Goal: Task Accomplishment & Management: Use online tool/utility

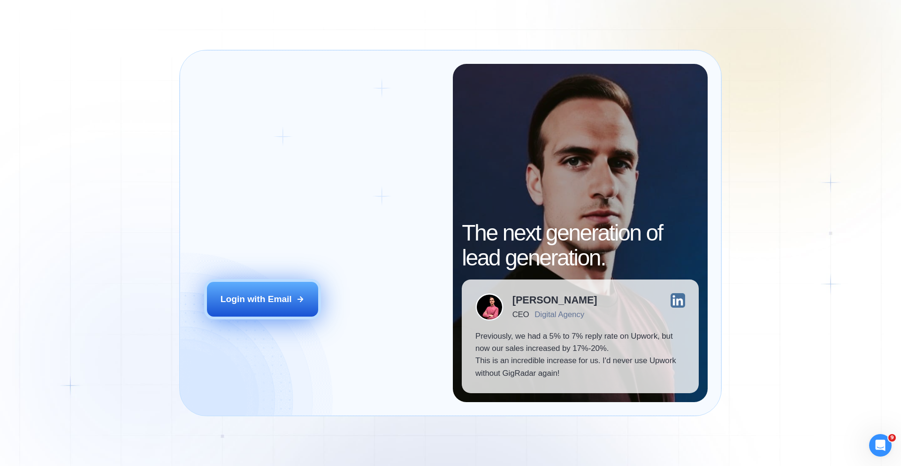
click at [256, 296] on div "Login with Email" at bounding box center [256, 299] width 71 height 12
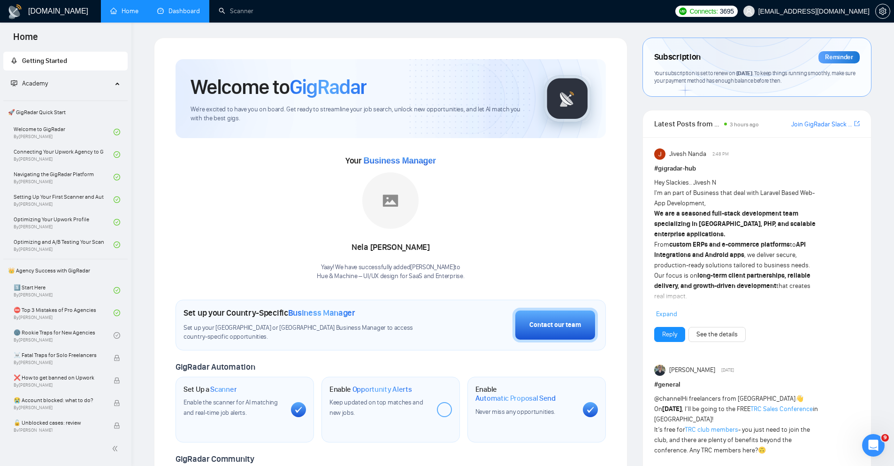
click at [175, 13] on link "Dashboard" at bounding box center [178, 11] width 43 height 8
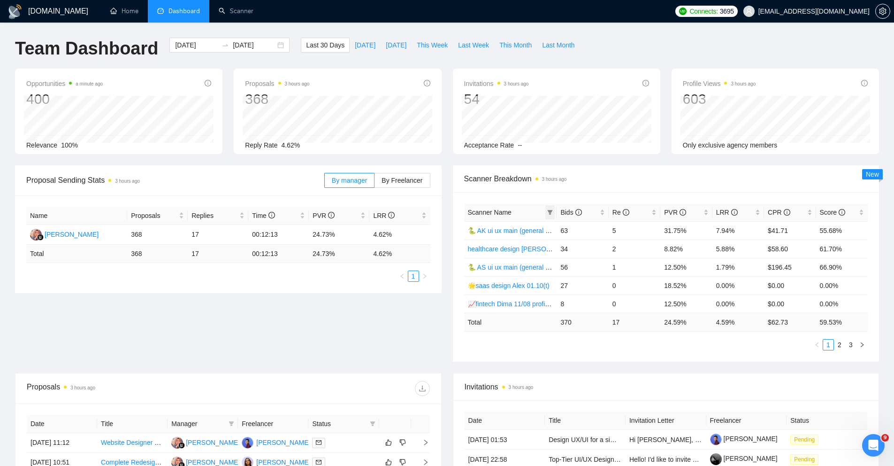
click at [548, 211] on icon "filter" at bounding box center [550, 212] width 6 height 6
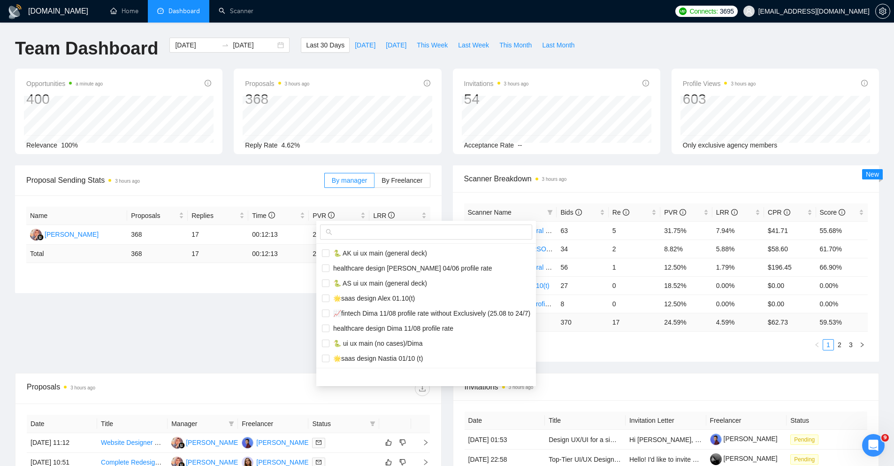
click at [590, 183] on span "Scanner Breakdown 3 hours ago" at bounding box center [666, 179] width 404 height 12
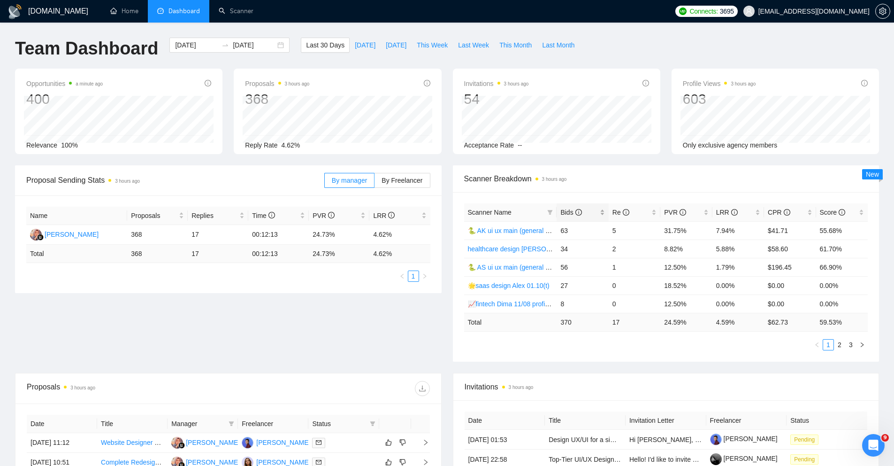
click at [603, 212] on div "Bids" at bounding box center [582, 212] width 44 height 10
drag, startPoint x: 561, startPoint y: 227, endPoint x: 568, endPoint y: 250, distance: 23.5
click at [567, 250] on tbody "🐍 AK ui ux main (general deck) 63 5 31.75% 7.94% $41.71 55.68% 🐍 AS ui ux main …" at bounding box center [666, 267] width 404 height 92
click at [576, 249] on td "56" at bounding box center [583, 248] width 52 height 18
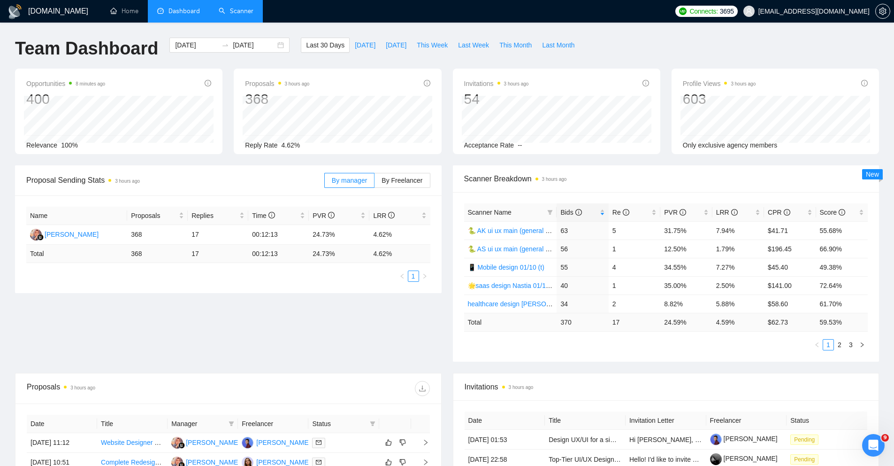
click at [247, 15] on link "Scanner" at bounding box center [236, 11] width 35 height 8
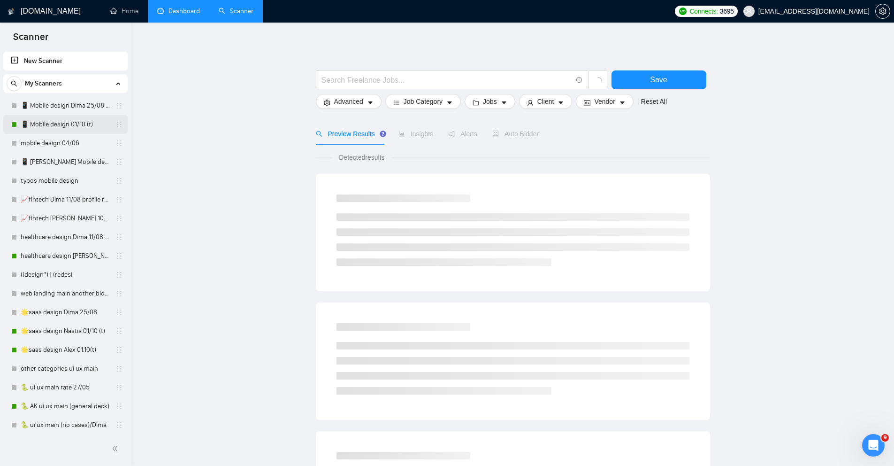
click at [58, 124] on link "📱 Mobile design 01/10 (t)" at bounding box center [65, 124] width 89 height 19
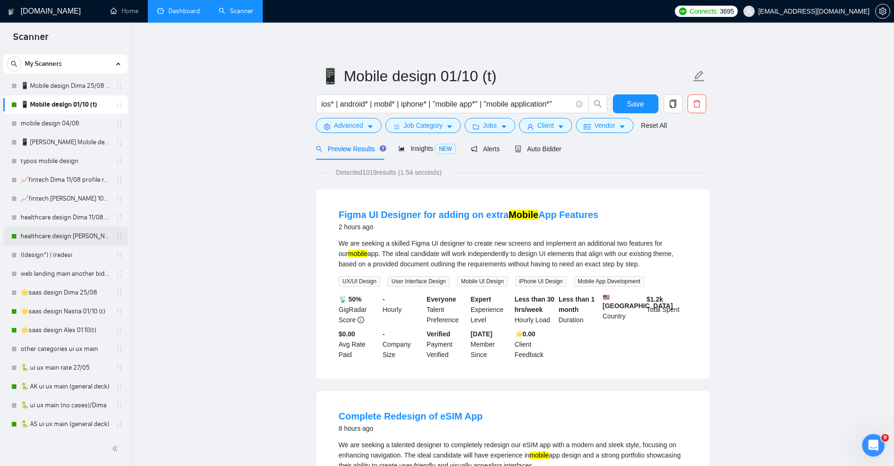
scroll to position [22, 0]
click at [59, 423] on link "🐍 AS ui ux main (general deck)" at bounding box center [65, 421] width 89 height 19
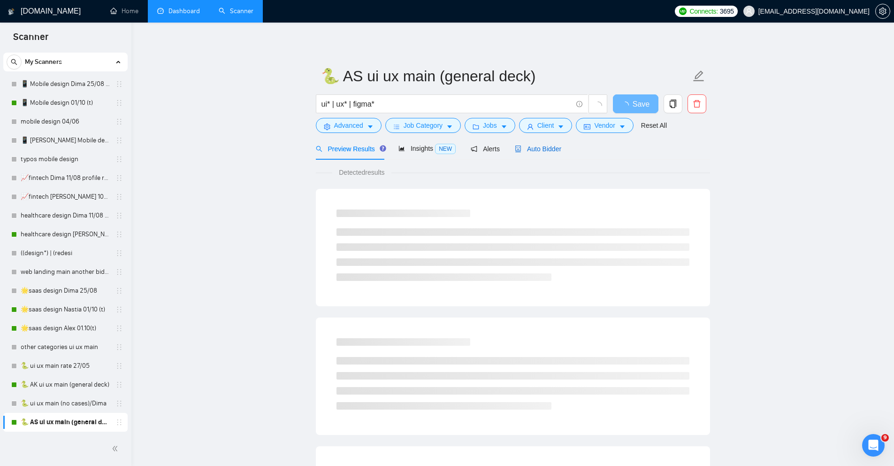
click at [550, 151] on span "Auto Bidder" at bounding box center [538, 149] width 46 height 8
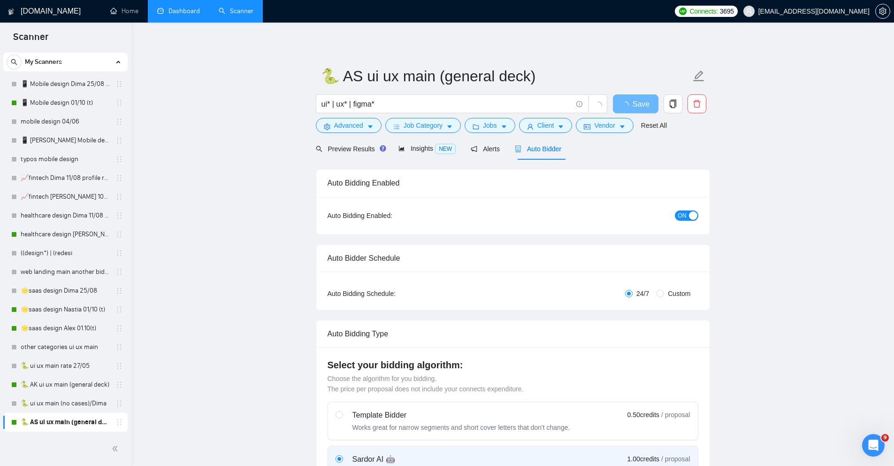
radio input "false"
radio input "true"
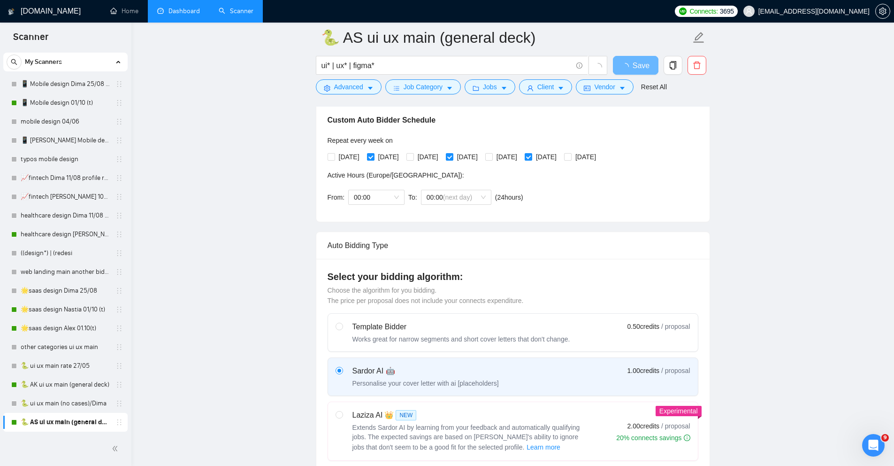
scroll to position [215, 0]
click at [43, 383] on link "🐍 AK ui ux main (general deck)" at bounding box center [65, 384] width 89 height 19
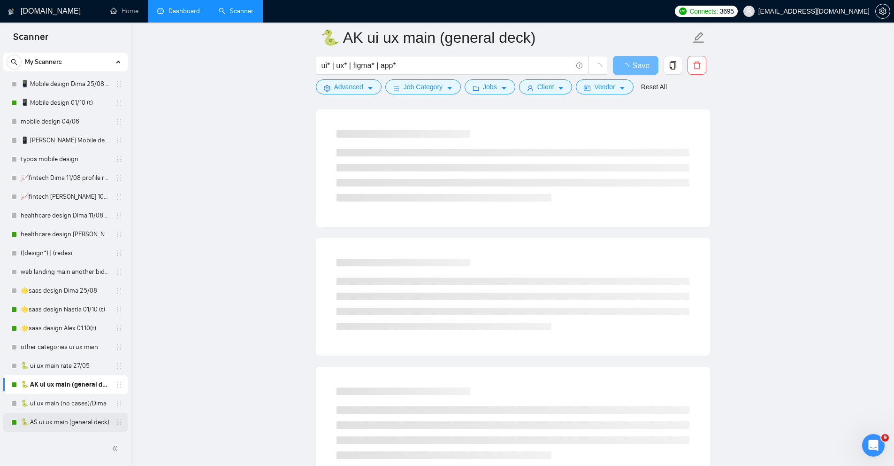
click at [56, 422] on link "🐍 AS ui ux main (general deck)" at bounding box center [65, 421] width 89 height 19
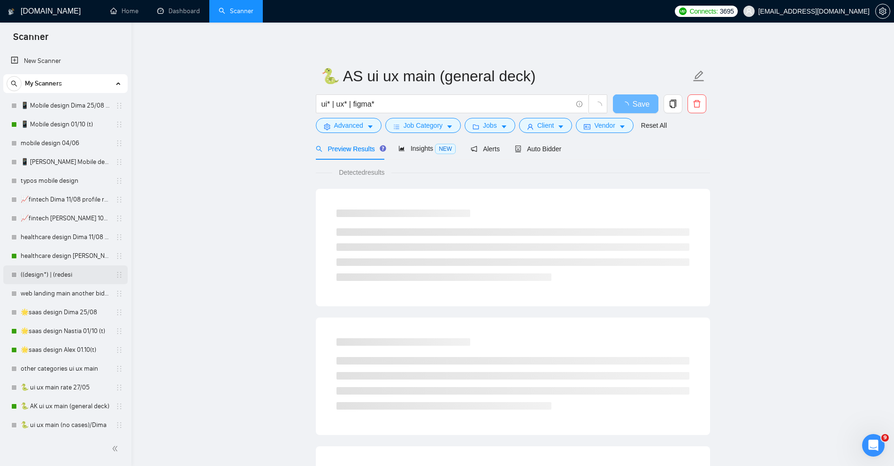
scroll to position [22, 0]
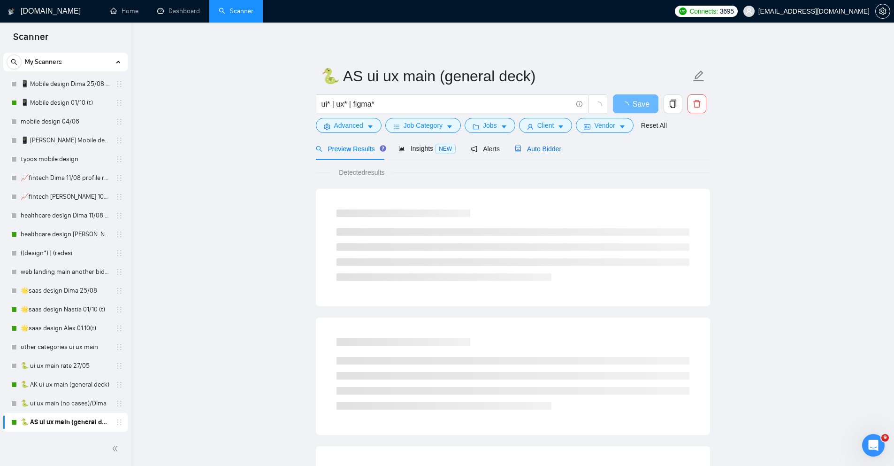
click at [542, 145] on span "Auto Bidder" at bounding box center [538, 149] width 46 height 8
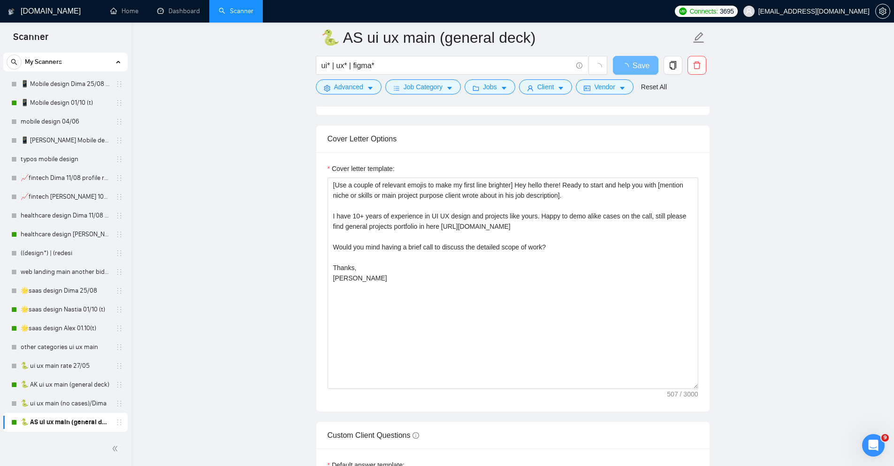
scroll to position [1139, 0]
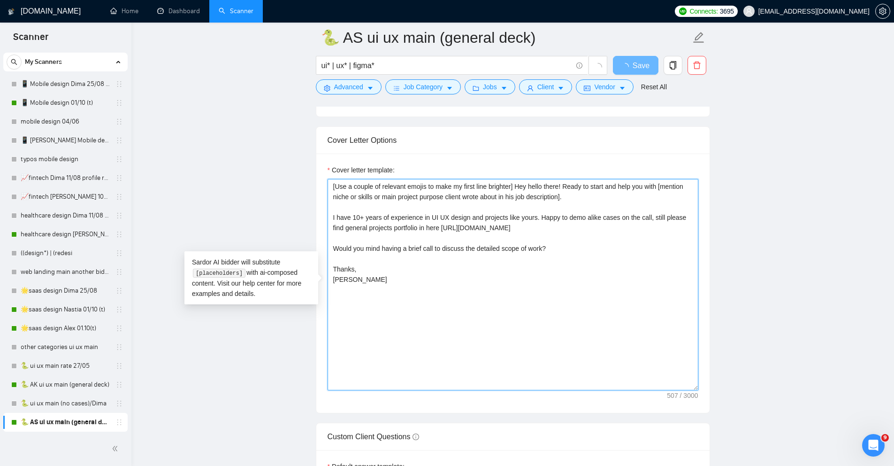
drag, startPoint x: 524, startPoint y: 187, endPoint x: 567, endPoint y: 255, distance: 80.2
click at [567, 255] on textarea "[Use a couple of relevant emojis to make my first line brighter] Hey hello ther…" at bounding box center [513, 284] width 371 height 211
click at [494, 270] on textarea "[Use a couple of relevant emojis to make my first line brighter] Hey hello ther…" at bounding box center [513, 284] width 371 height 211
drag, startPoint x: 334, startPoint y: 198, endPoint x: 628, endPoint y: 197, distance: 294.2
click at [629, 197] on textarea "[Use a couple of relevant emojis to make my first line brighter] Hey hello ther…" at bounding box center [513, 284] width 371 height 211
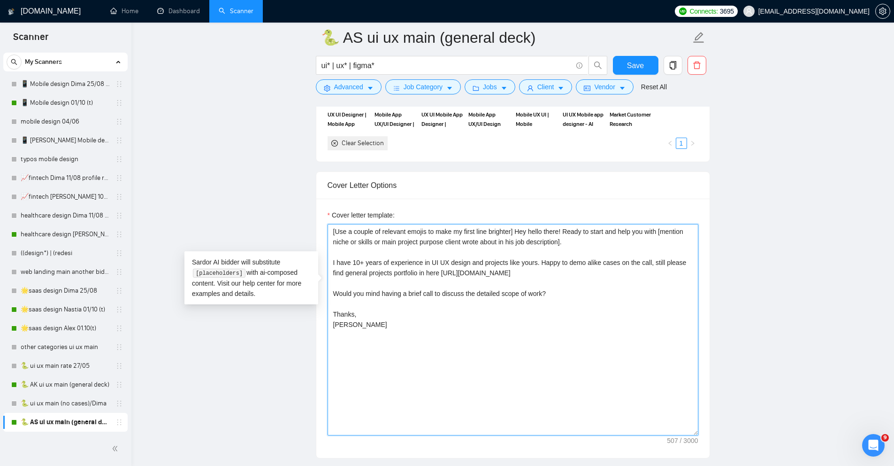
drag, startPoint x: 333, startPoint y: 293, endPoint x: 618, endPoint y: 293, distance: 285.3
click at [618, 293] on textarea "[Use a couple of relevant emojis to make my first line brighter] Hey hello ther…" at bounding box center [513, 329] width 371 height 211
click at [396, 311] on textarea "[Use a couple of relevant emojis to make my first line brighter] Hey hello ther…" at bounding box center [513, 329] width 371 height 211
click at [54, 386] on link "🐍 AK ui ux main (general deck)" at bounding box center [65, 384] width 89 height 19
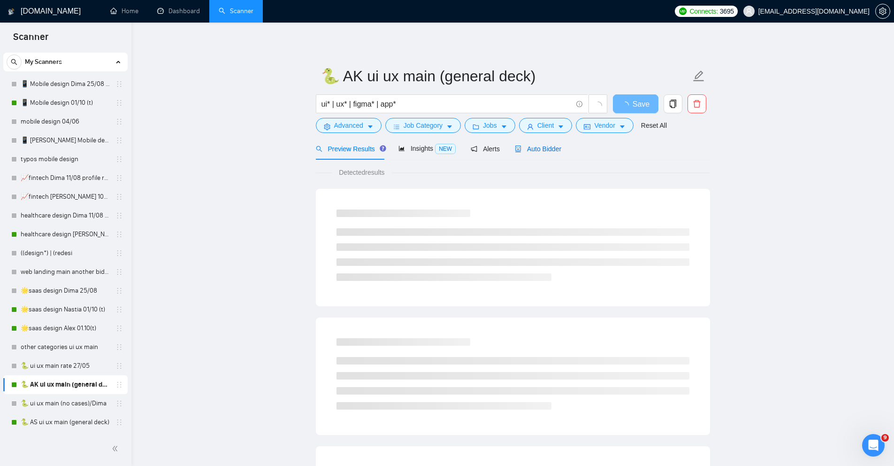
click at [548, 153] on div "Auto Bidder" at bounding box center [538, 149] width 46 height 10
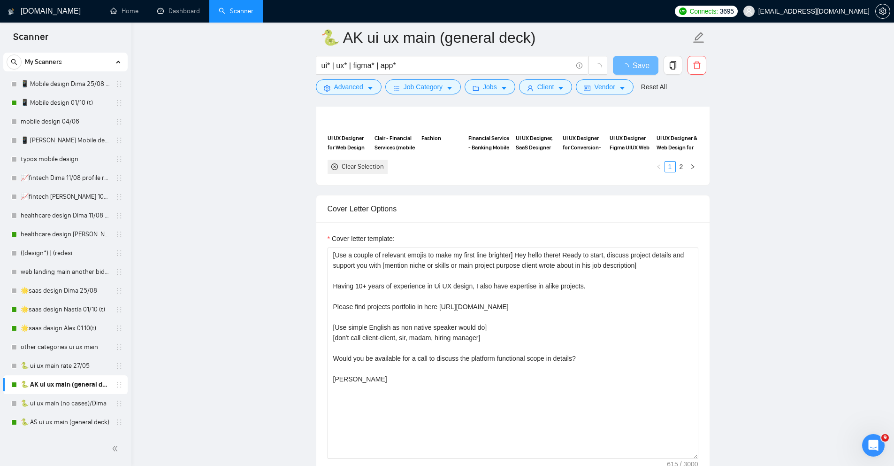
scroll to position [1072, 0]
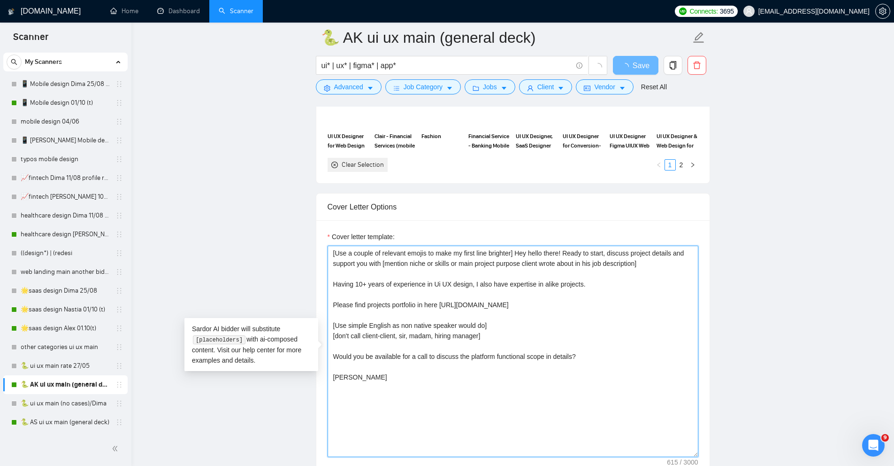
drag, startPoint x: 334, startPoint y: 356, endPoint x: 610, endPoint y: 359, distance: 276.0
click at [610, 359] on textarea "[Use a couple of relevant emojis to make my first line brighter] Hey hello ther…" at bounding box center [513, 350] width 371 height 211
drag, startPoint x: 334, startPoint y: 322, endPoint x: 504, endPoint y: 342, distance: 170.5
click at [504, 342] on textarea "[Use a couple of relevant emojis to make my first line brighter] Hey hello ther…" at bounding box center [513, 350] width 371 height 211
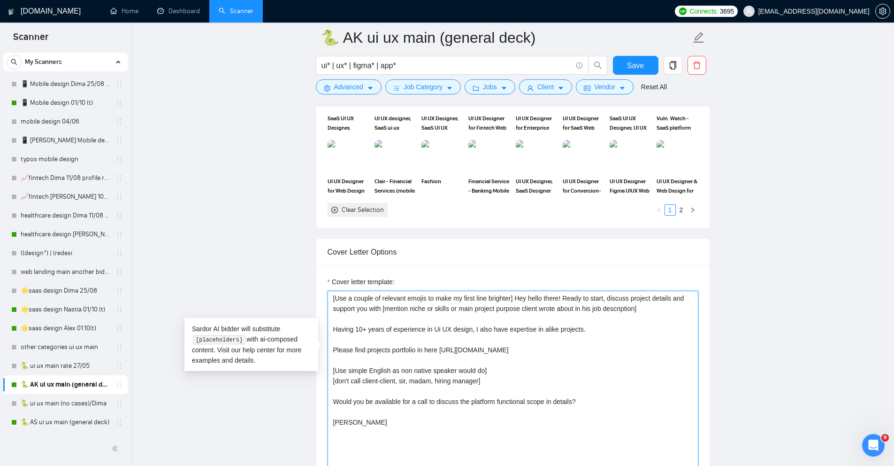
drag, startPoint x: 504, startPoint y: 342, endPoint x: 342, endPoint y: 329, distance: 161.9
click at [342, 329] on textarea "[Use a couple of relevant emojis to make my first line brighter] Hey hello ther…" at bounding box center [513, 395] width 371 height 211
drag, startPoint x: 330, startPoint y: 370, endPoint x: 505, endPoint y: 383, distance: 176.0
click at [505, 383] on textarea "[Use a couple of relevant emojis to make my first line brighter] Hey hello ther…" at bounding box center [513, 395] width 371 height 211
click at [504, 383] on textarea "[Use a couple of relevant emojis to make my first line brighter] Hey hello ther…" at bounding box center [513, 395] width 371 height 211
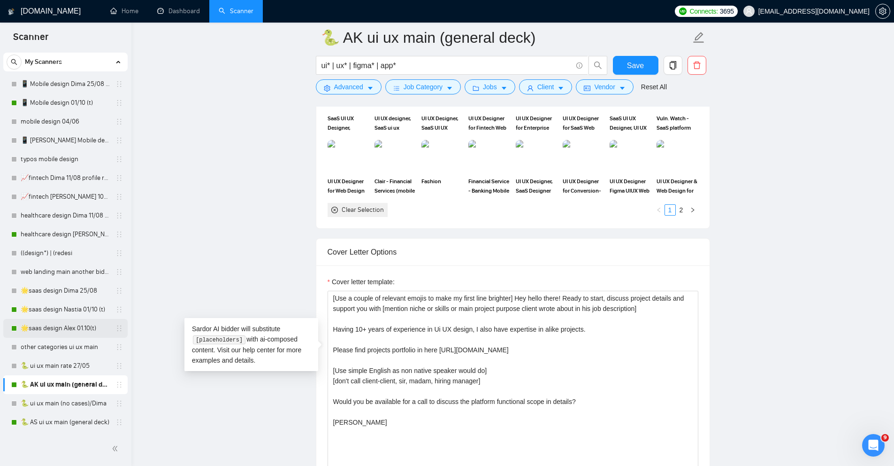
click at [50, 329] on link "🌟saas design Alex 01.10(t)" at bounding box center [65, 328] width 89 height 19
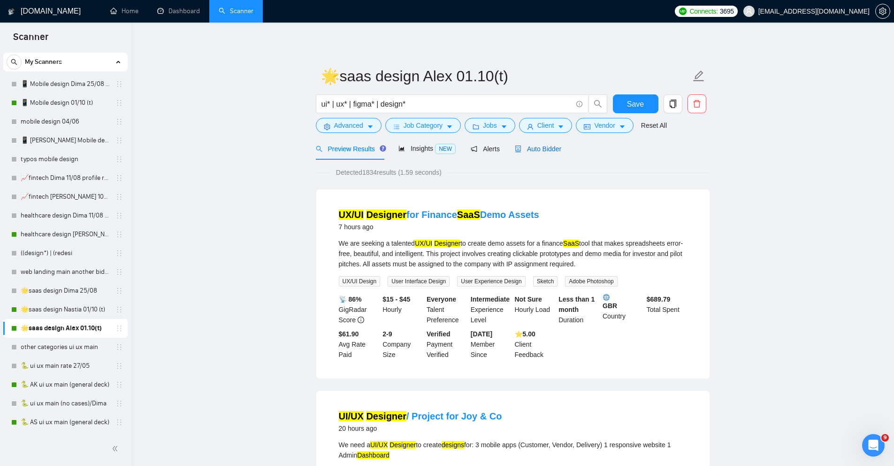
click at [542, 152] on span "Auto Bidder" at bounding box center [538, 149] width 46 height 8
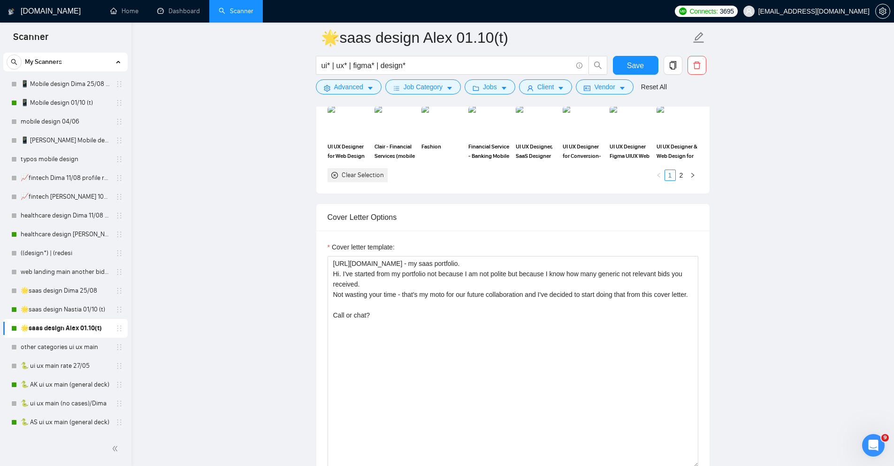
scroll to position [1142, 0]
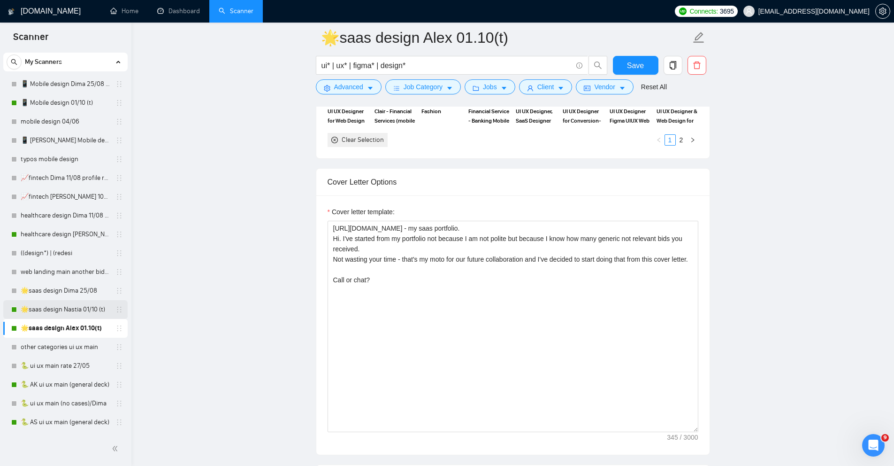
click at [61, 311] on link "🌟saas design Nastia 01/10 (t)" at bounding box center [65, 309] width 89 height 19
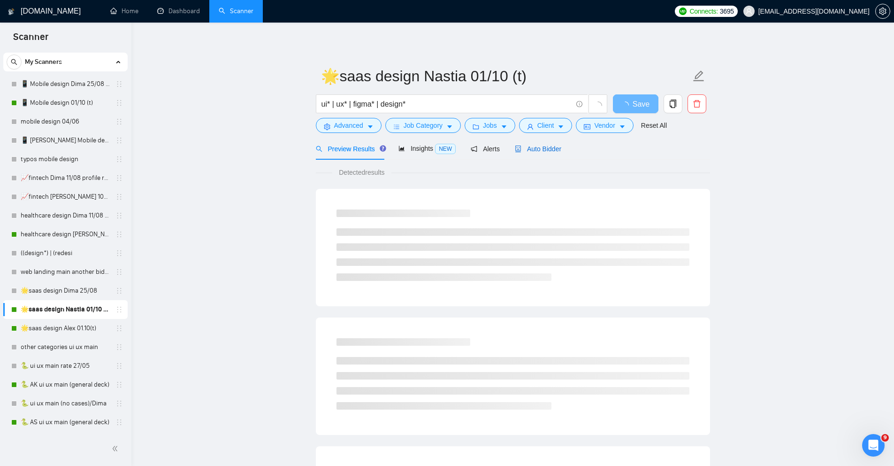
click at [553, 147] on span "Auto Bidder" at bounding box center [538, 149] width 46 height 8
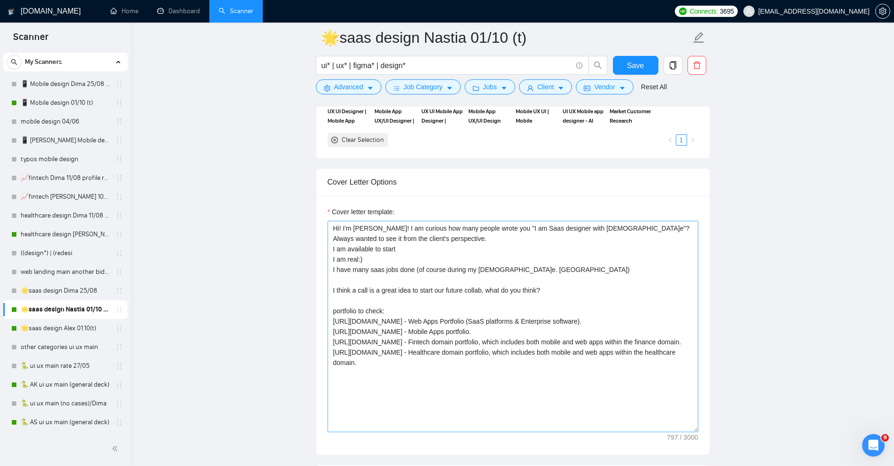
scroll to position [1143, 0]
click at [43, 108] on link "📱 Mobile design 01/10 (t)" at bounding box center [65, 102] width 89 height 19
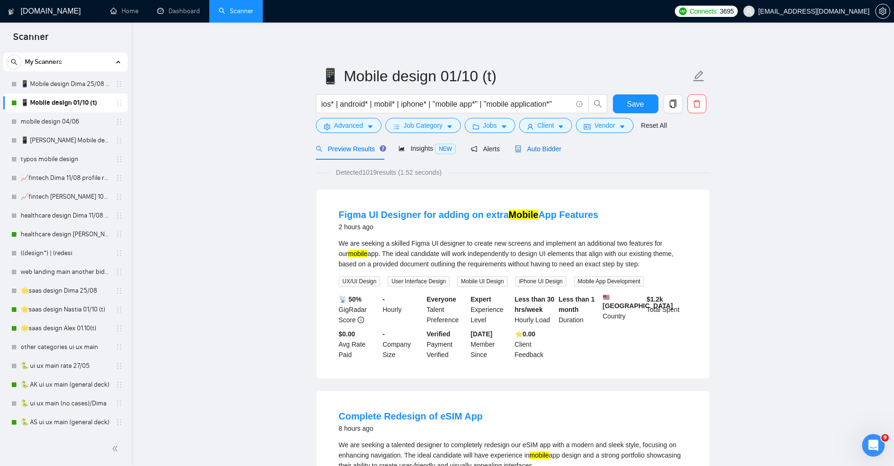
click at [544, 148] on span "Auto Bidder" at bounding box center [538, 149] width 46 height 8
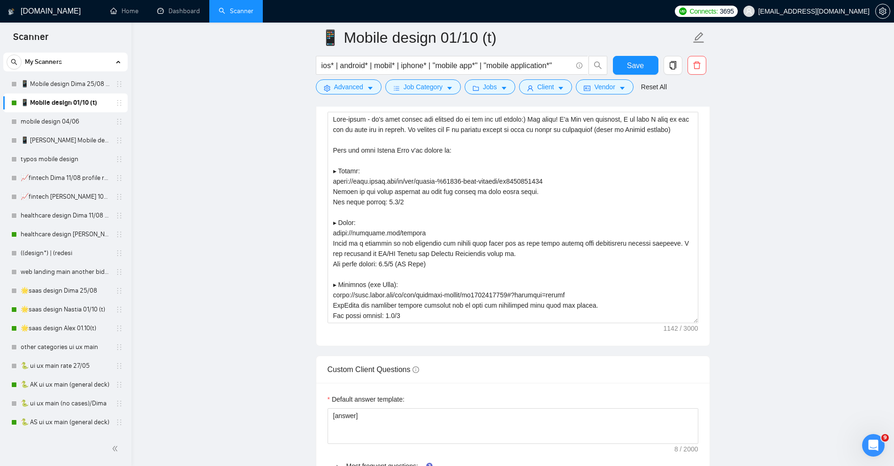
scroll to position [1116, 0]
click at [177, 13] on link "Dashboard" at bounding box center [178, 11] width 43 height 8
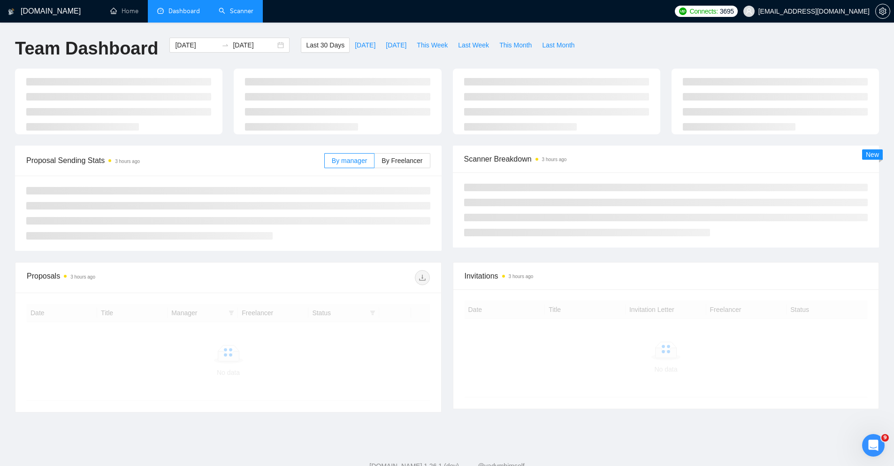
click at [244, 15] on link "Scanner" at bounding box center [236, 11] width 35 height 8
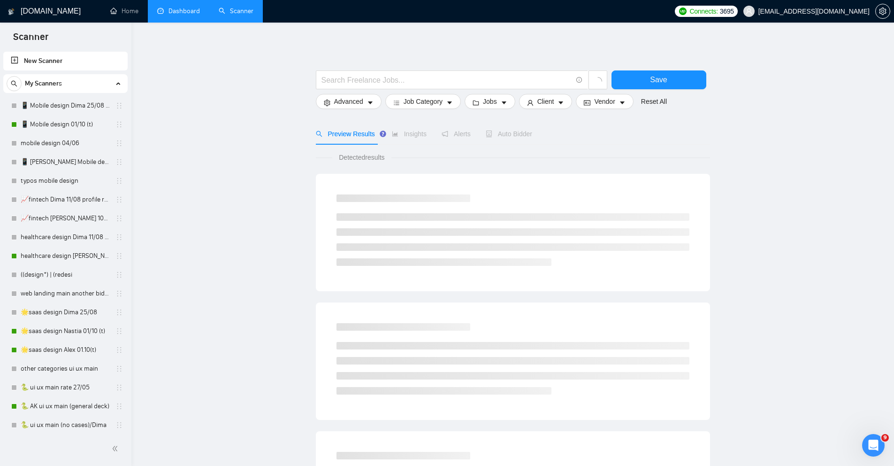
click at [523, 134] on span "Auto Bidder" at bounding box center [509, 134] width 46 height 8
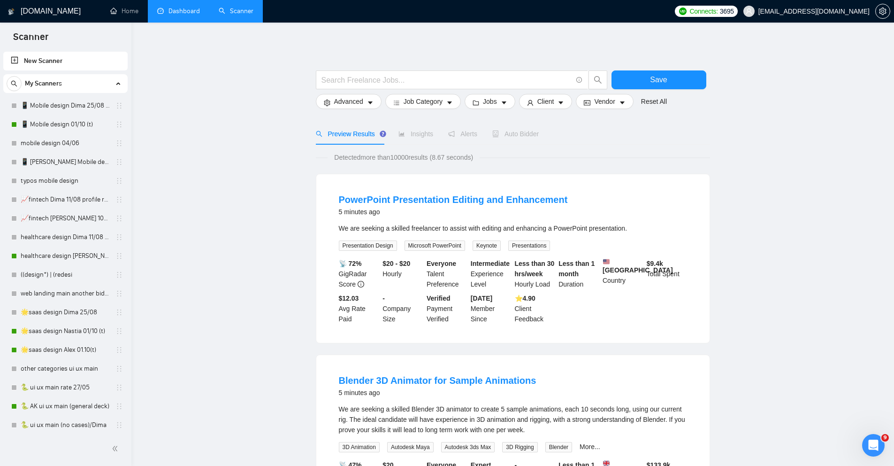
click at [530, 138] on div "Auto Bidder" at bounding box center [515, 134] width 46 height 10
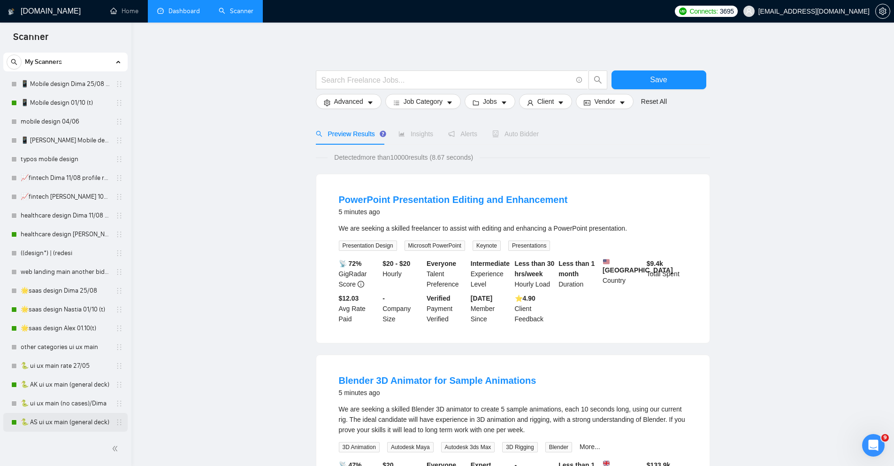
click at [60, 421] on link "🐍 AS ui ux main (general deck)" at bounding box center [65, 421] width 89 height 19
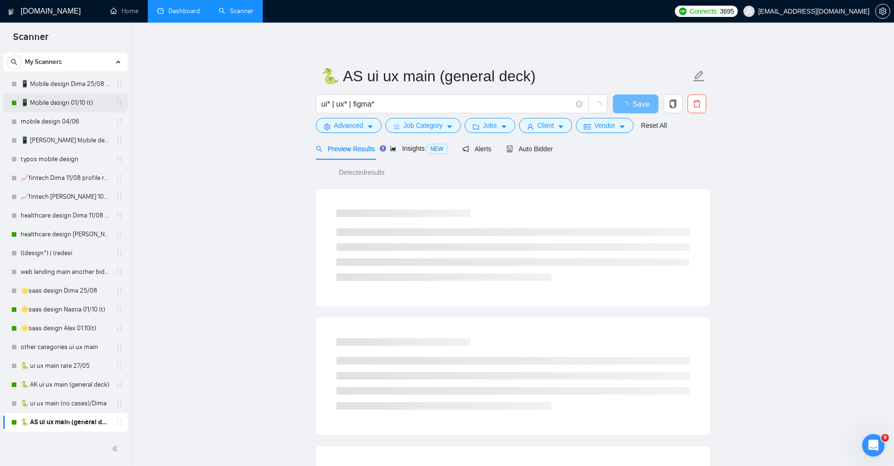
click at [61, 107] on link "📱 Mobile design 01/10 (t)" at bounding box center [65, 102] width 89 height 19
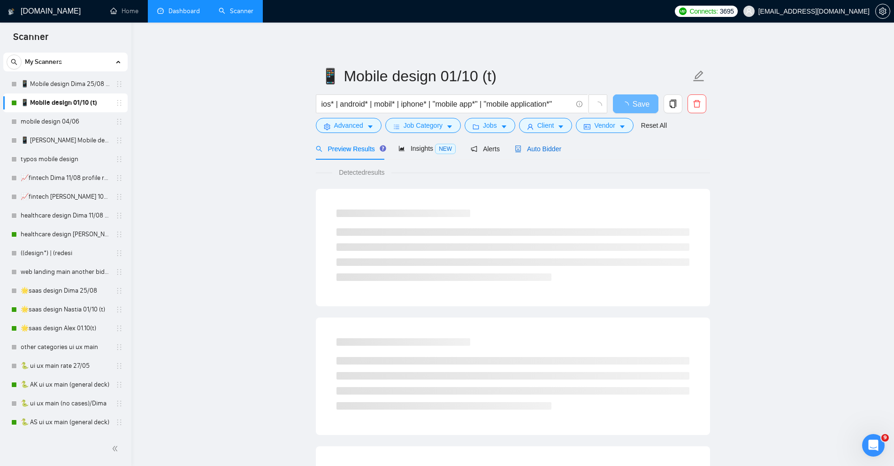
click at [531, 151] on span "Auto Bidder" at bounding box center [538, 149] width 46 height 8
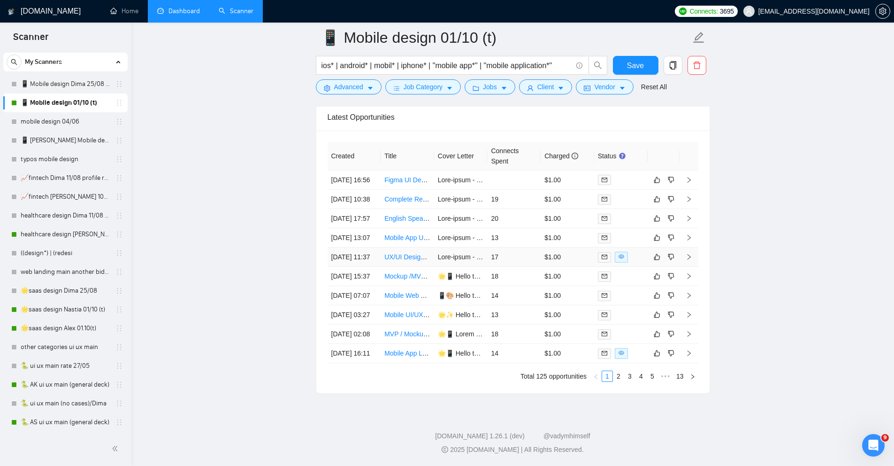
scroll to position [2449, 0]
click at [678, 378] on link "13" at bounding box center [679, 376] width 13 height 10
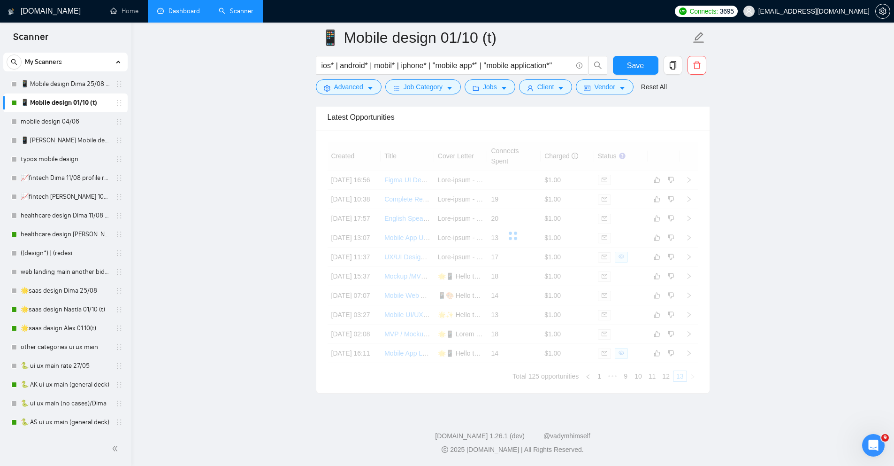
scroll to position [2306, 0]
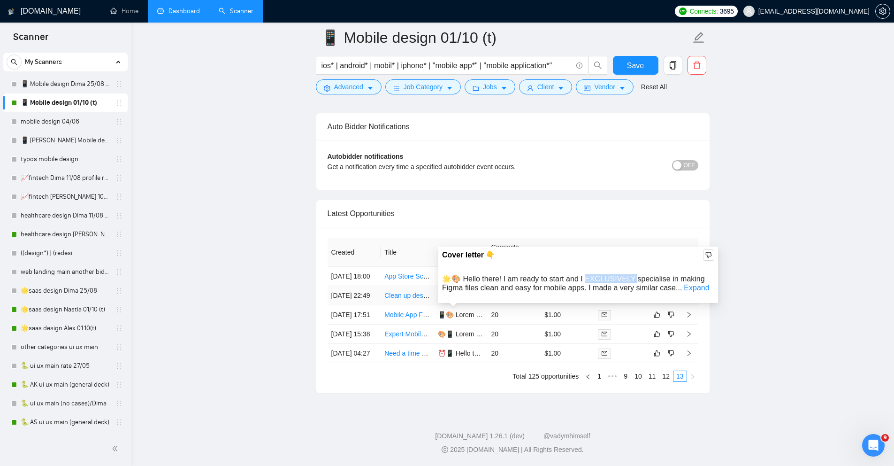
drag, startPoint x: 587, startPoint y: 230, endPoint x: 637, endPoint y: 231, distance: 49.7
click at [637, 275] on span "🌟🎨 Hello there! I am ready to start and I EXCLUSIVELY specialise in making Figm…" at bounding box center [573, 283] width 263 height 17
click at [695, 283] on link "Expand" at bounding box center [696, 287] width 25 height 8
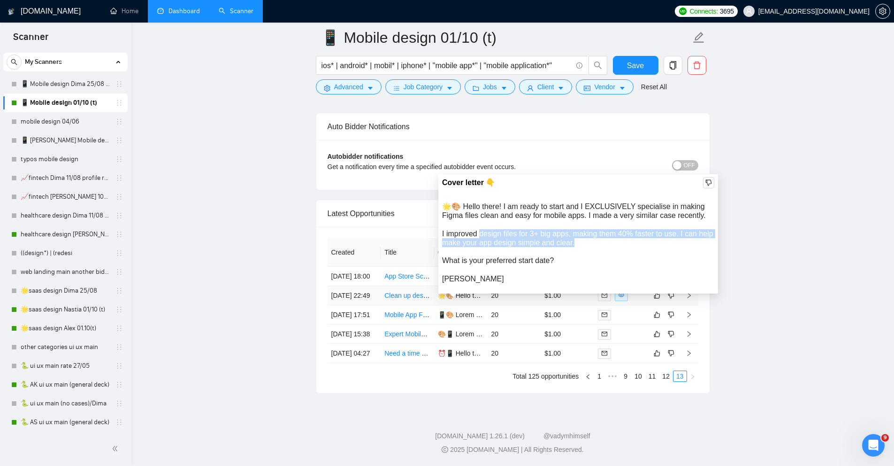
drag, startPoint x: 479, startPoint y: 186, endPoint x: 600, endPoint y: 196, distance: 121.4
click at [600, 202] on div "🌟🎨 Hello there! I am ready to start and I EXCLUSIVELY specialise in making Figm…" at bounding box center [578, 242] width 272 height 81
drag, startPoint x: 442, startPoint y: 186, endPoint x: 608, endPoint y: 196, distance: 165.9
click at [608, 202] on div "🌟🎨 Hello there! I am ready to start and I EXCLUSIVELY specialise in making Figm…" at bounding box center [578, 242] width 272 height 81
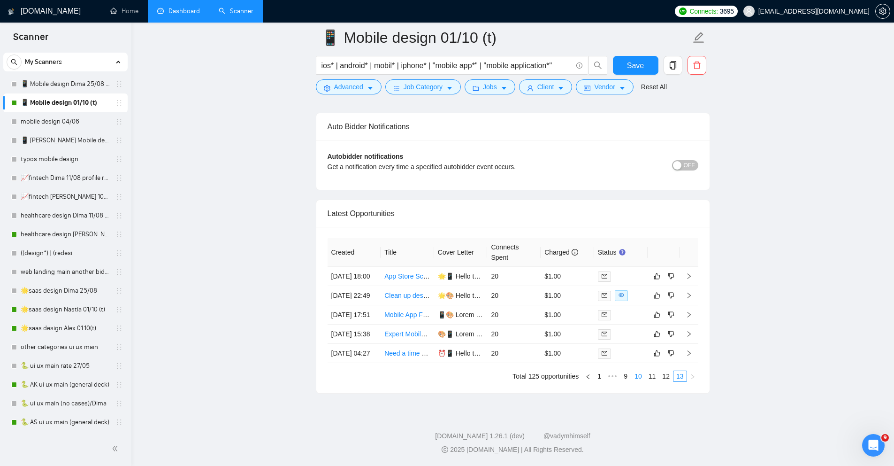
click at [638, 377] on link "10" at bounding box center [638, 376] width 13 height 10
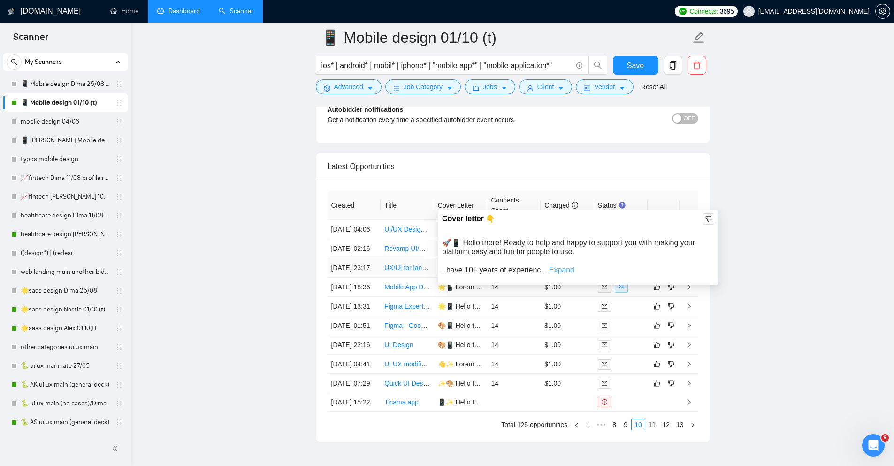
click at [564, 269] on link "Expand" at bounding box center [561, 270] width 25 height 8
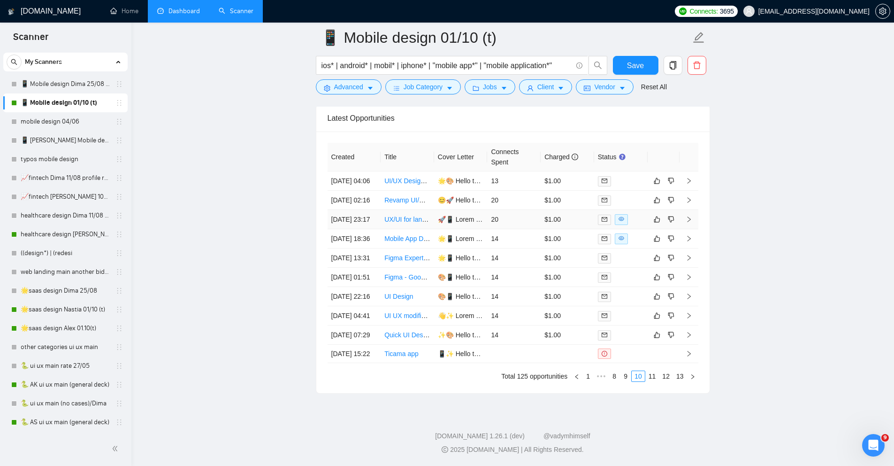
scroll to position [2449, 0]
click at [584, 378] on link "1" at bounding box center [588, 376] width 10 height 10
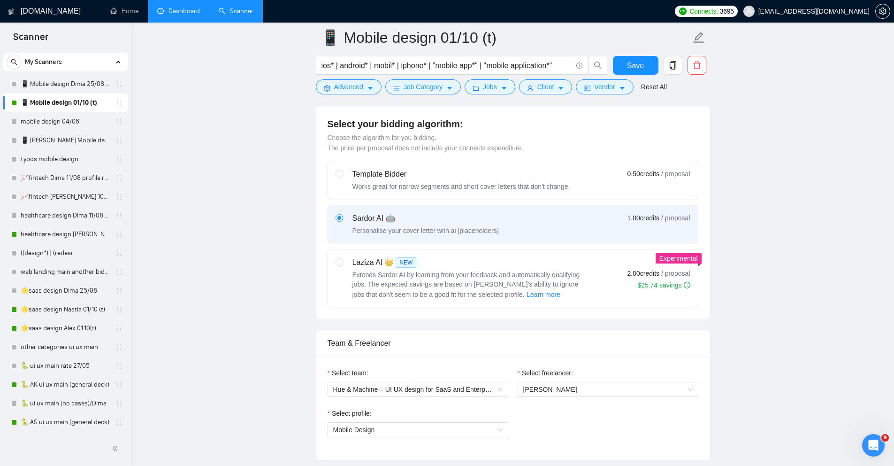
scroll to position [0, 0]
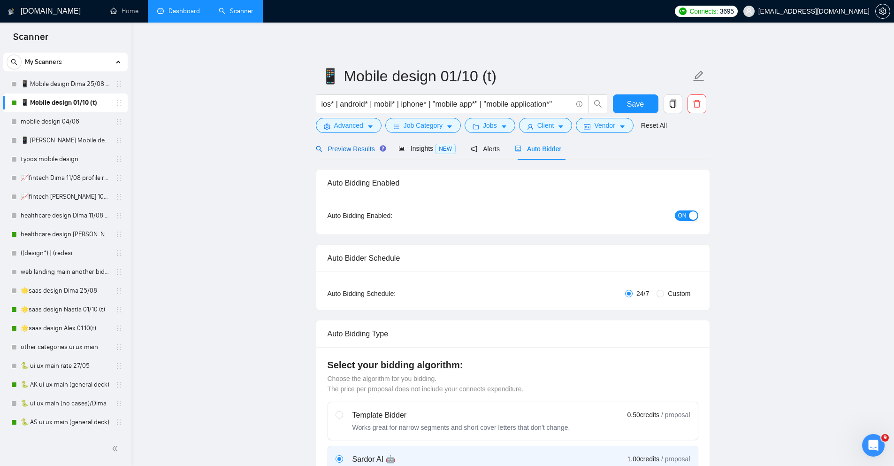
click at [348, 148] on span "Preview Results" at bounding box center [350, 149] width 68 height 8
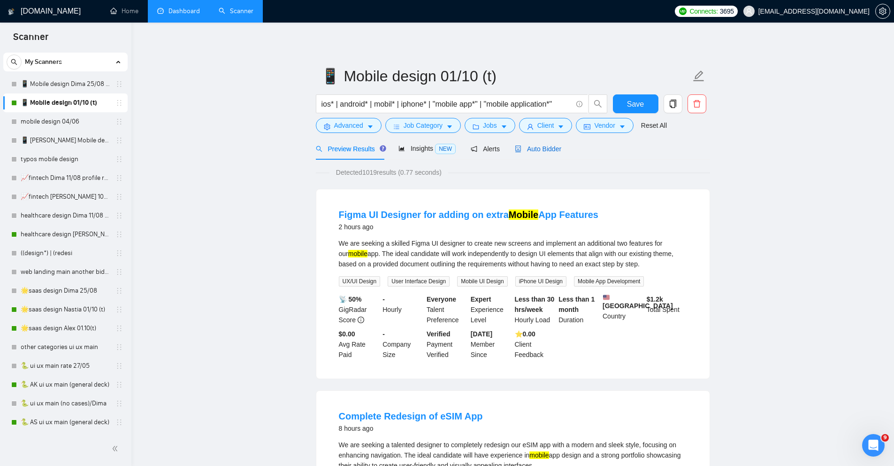
click at [527, 152] on span "Auto Bidder" at bounding box center [538, 149] width 46 height 8
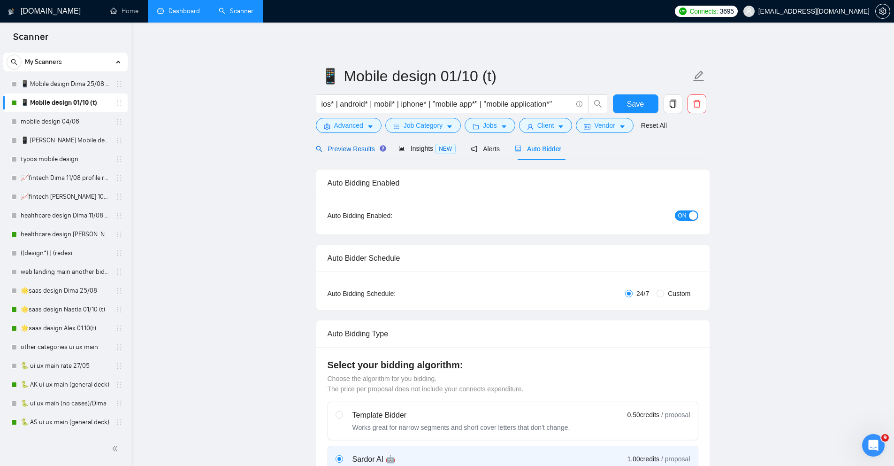
click at [333, 149] on span "Preview Results" at bounding box center [350, 149] width 68 height 8
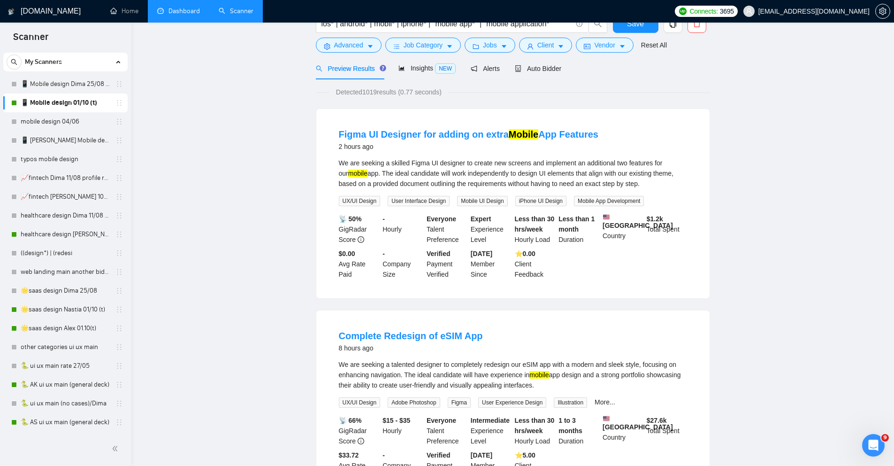
scroll to position [22, 0]
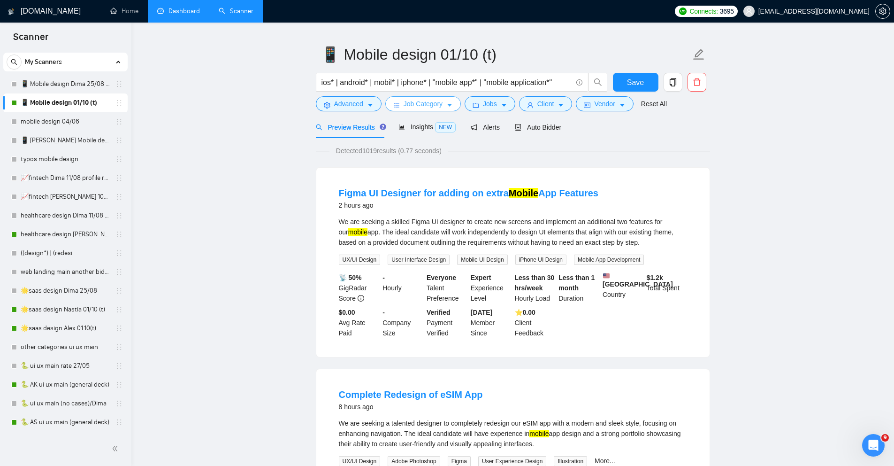
click at [456, 106] on button "Job Category" at bounding box center [423, 103] width 76 height 15
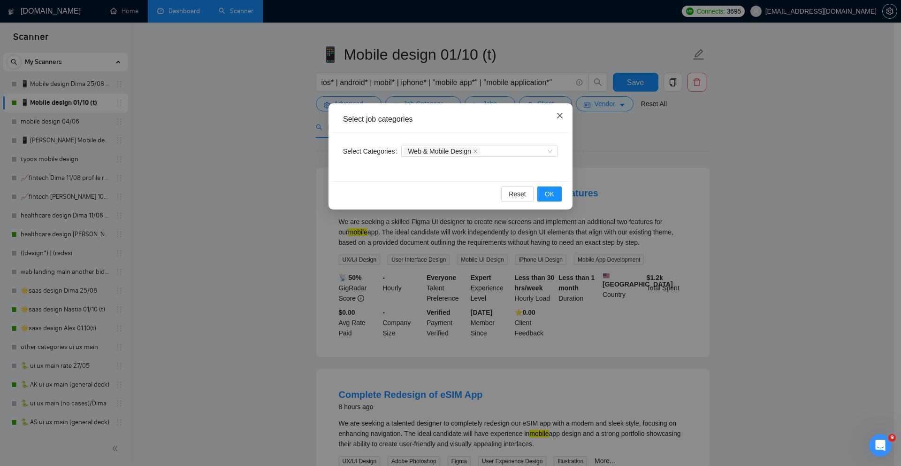
click at [562, 116] on icon "close" at bounding box center [560, 116] width 8 height 8
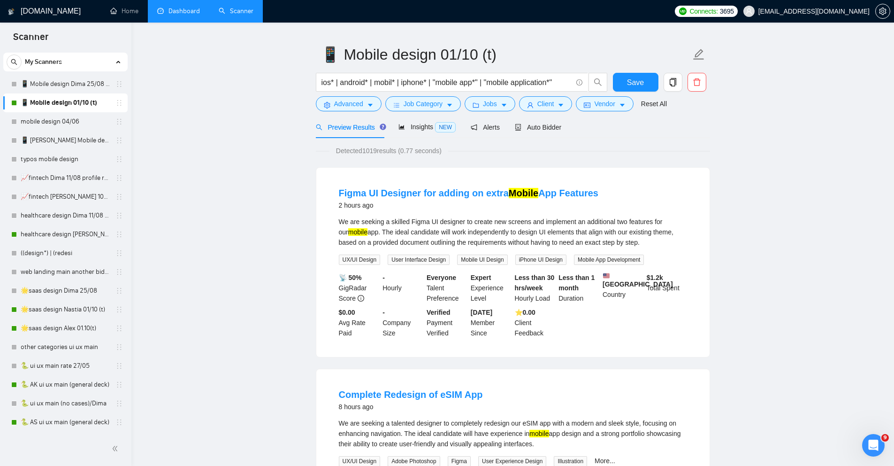
click at [160, 13] on link "Dashboard" at bounding box center [178, 11] width 43 height 8
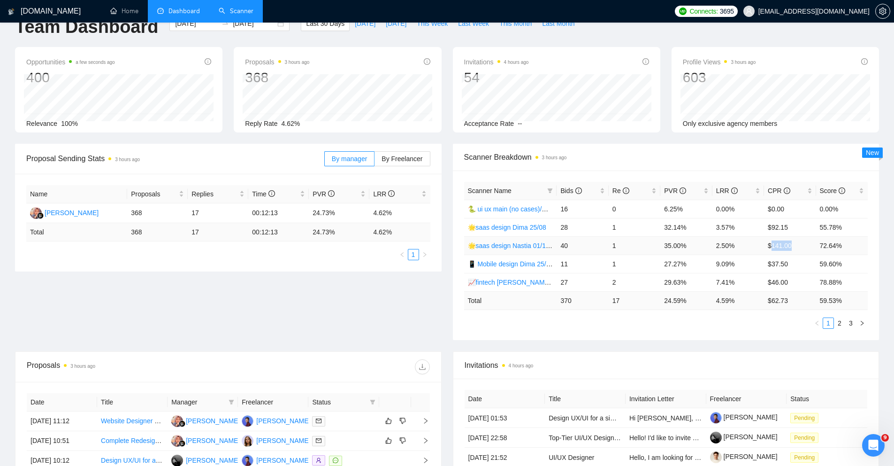
drag, startPoint x: 772, startPoint y: 247, endPoint x: 799, endPoint y: 247, distance: 26.7
click at [799, 247] on td "$141.00" at bounding box center [790, 245] width 52 height 18
drag, startPoint x: 559, startPoint y: 243, endPoint x: 575, endPoint y: 243, distance: 16.0
click at [575, 243] on td "40" at bounding box center [583, 245] width 52 height 18
drag, startPoint x: 605, startPoint y: 246, endPoint x: 620, endPoint y: 246, distance: 15.0
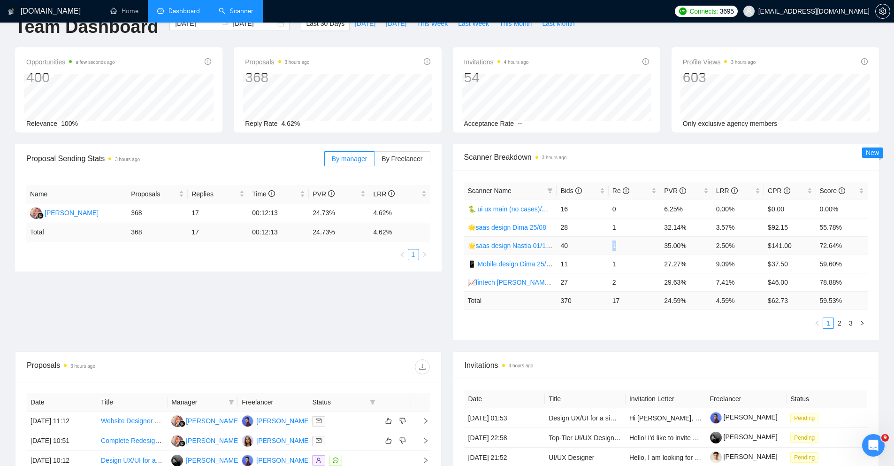
click at [620, 246] on tr "🌟saas design Nastia 01/10 (t) 40 1 35.00% 2.50% $141.00 72.64%" at bounding box center [666, 245] width 404 height 18
drag, startPoint x: 765, startPoint y: 245, endPoint x: 808, endPoint y: 245, distance: 42.7
click at [808, 245] on td "$141.00" at bounding box center [790, 245] width 52 height 18
drag, startPoint x: 766, startPoint y: 206, endPoint x: 791, endPoint y: 208, distance: 24.9
click at [791, 208] on td "$0.00" at bounding box center [790, 208] width 52 height 18
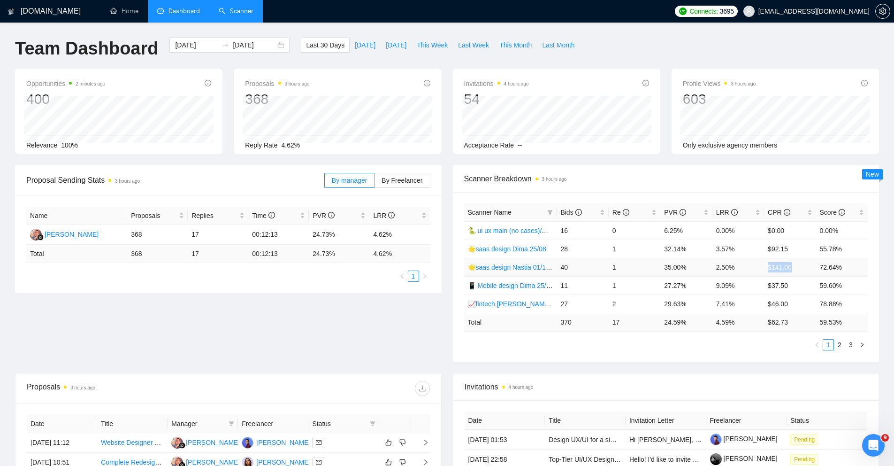
drag, startPoint x: 767, startPoint y: 267, endPoint x: 797, endPoint y: 267, distance: 30.0
click at [797, 267] on td "$141.00" at bounding box center [790, 267] width 52 height 18
click at [561, 266] on td "40" at bounding box center [583, 267] width 52 height 18
click at [472, 48] on span "Last Week" at bounding box center [473, 45] width 31 height 10
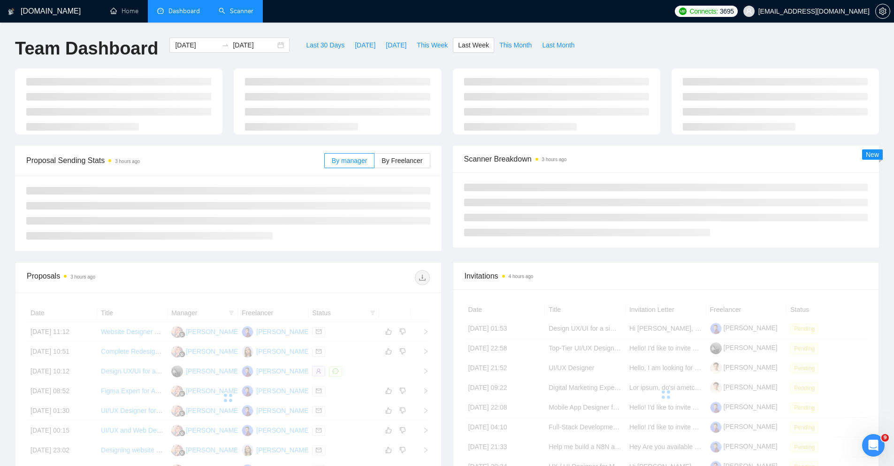
type input "2025-09-22"
type input "2025-09-28"
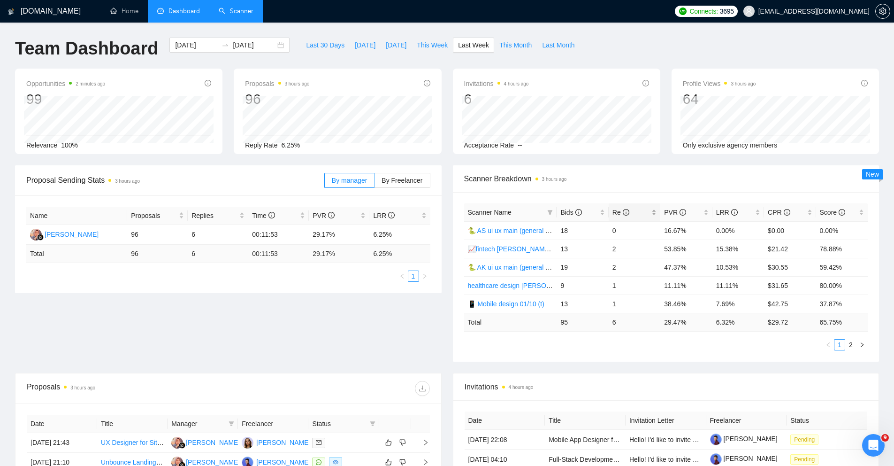
click at [651, 210] on div "Re" at bounding box center [634, 212] width 44 height 10
click at [230, 15] on link "Scanner" at bounding box center [236, 11] width 35 height 8
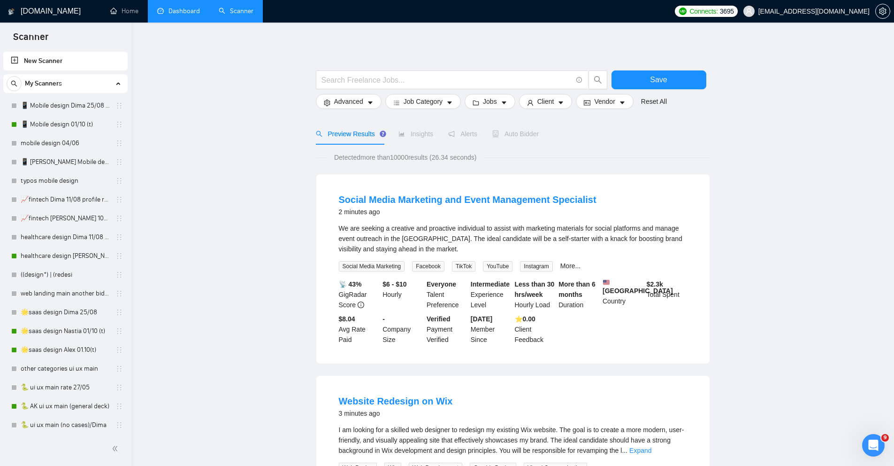
click at [177, 15] on link "Dashboard" at bounding box center [178, 11] width 43 height 8
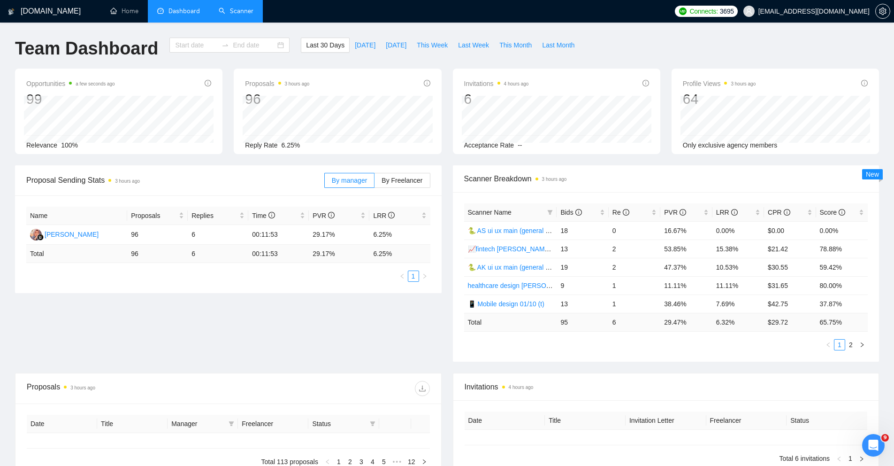
type input "2025-09-03"
type input "2025-10-03"
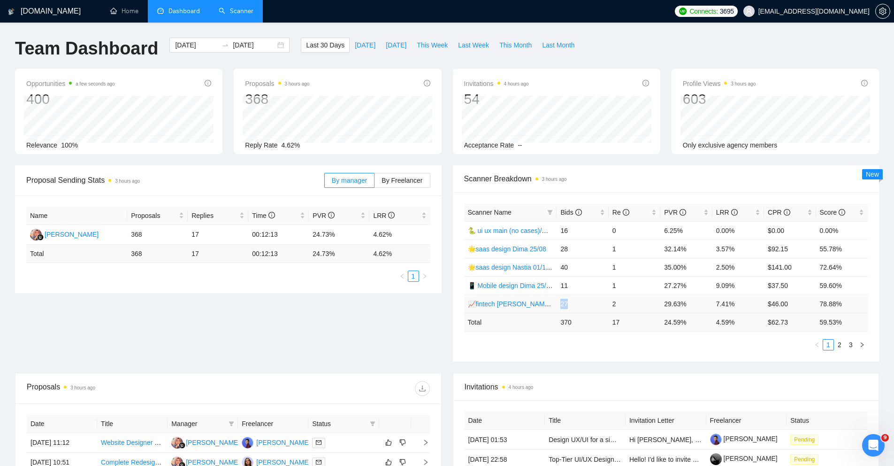
drag, startPoint x: 559, startPoint y: 304, endPoint x: 575, endPoint y: 304, distance: 16.0
click at [575, 304] on td "27" at bounding box center [583, 303] width 52 height 18
drag, startPoint x: 614, startPoint y: 303, endPoint x: 626, endPoint y: 303, distance: 11.3
click at [626, 303] on td "2" at bounding box center [635, 303] width 52 height 18
drag, startPoint x: 663, startPoint y: 304, endPoint x: 698, endPoint y: 304, distance: 35.7
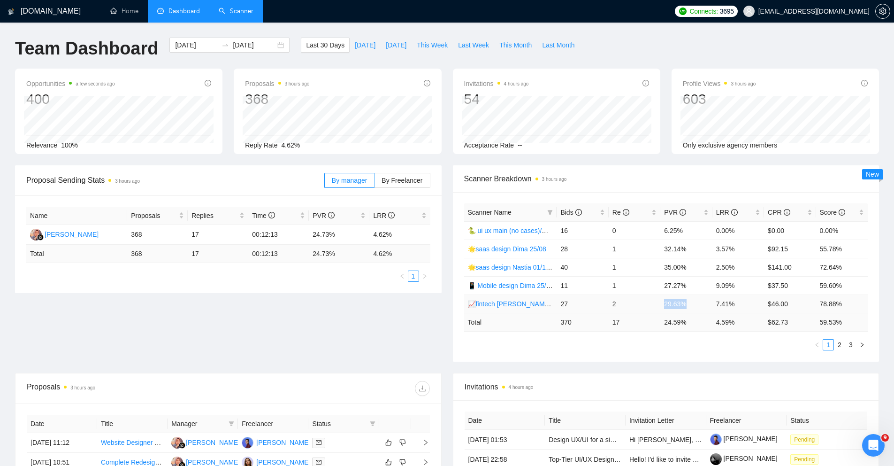
click at [699, 304] on td "29.63%" at bounding box center [686, 303] width 52 height 18
drag, startPoint x: 712, startPoint y: 302, endPoint x: 744, endPoint y: 301, distance: 31.9
click at [744, 302] on td "7.41%" at bounding box center [738, 303] width 52 height 18
drag, startPoint x: 665, startPoint y: 301, endPoint x: 696, endPoint y: 301, distance: 31.0
click at [697, 301] on td "29.63%" at bounding box center [686, 303] width 52 height 18
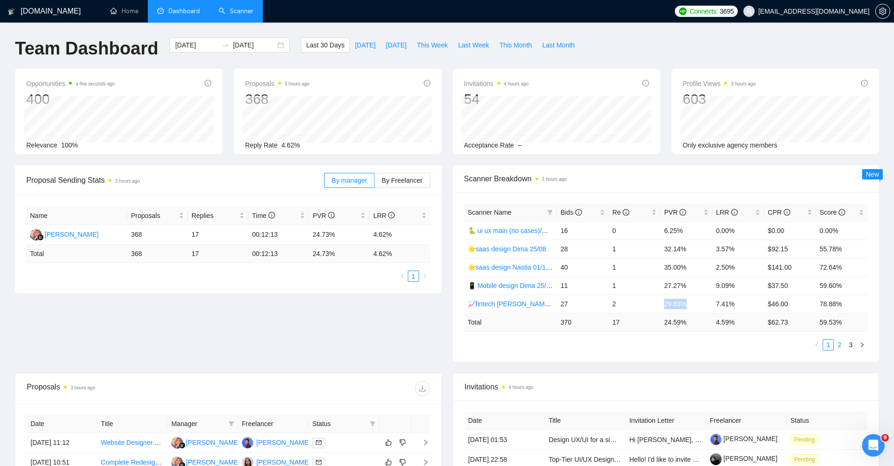
click at [840, 341] on link "2" at bounding box center [839, 344] width 10 height 10
drag, startPoint x: 559, startPoint y: 287, endPoint x: 626, endPoint y: 287, distance: 67.6
click at [626, 287] on tr "healthcare design Alex 04/06 profile rate 34 2 8.82% 5.88% $58.60 61.70%" at bounding box center [666, 285] width 404 height 18
click at [564, 286] on td "34" at bounding box center [583, 285] width 52 height 18
drag, startPoint x: 560, startPoint y: 286, endPoint x: 569, endPoint y: 286, distance: 8.4
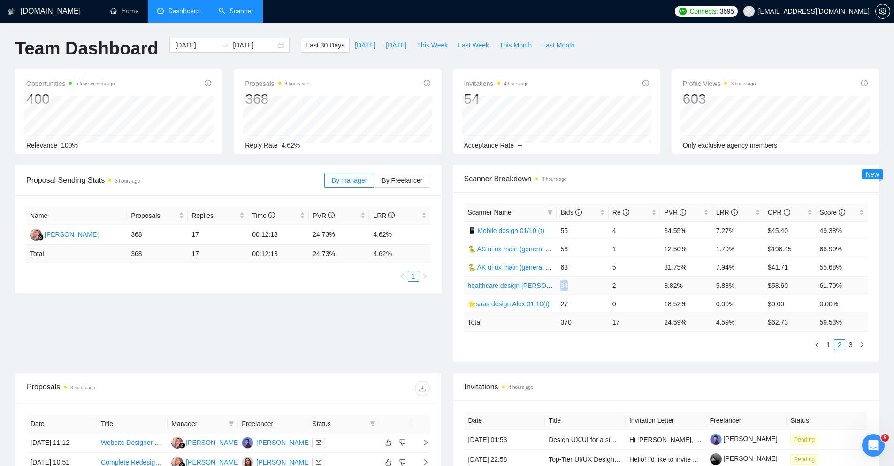
click at [569, 286] on td "34" at bounding box center [583, 285] width 52 height 18
click at [829, 344] on link "1" at bounding box center [828, 344] width 10 height 10
click at [234, 11] on link "Scanner" at bounding box center [236, 11] width 35 height 8
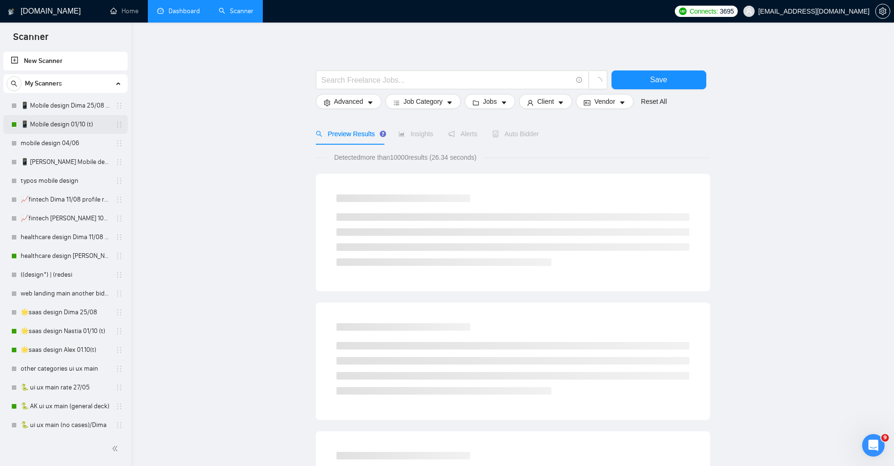
click at [55, 122] on link "📱 Mobile design 01/10 (t)" at bounding box center [65, 124] width 89 height 19
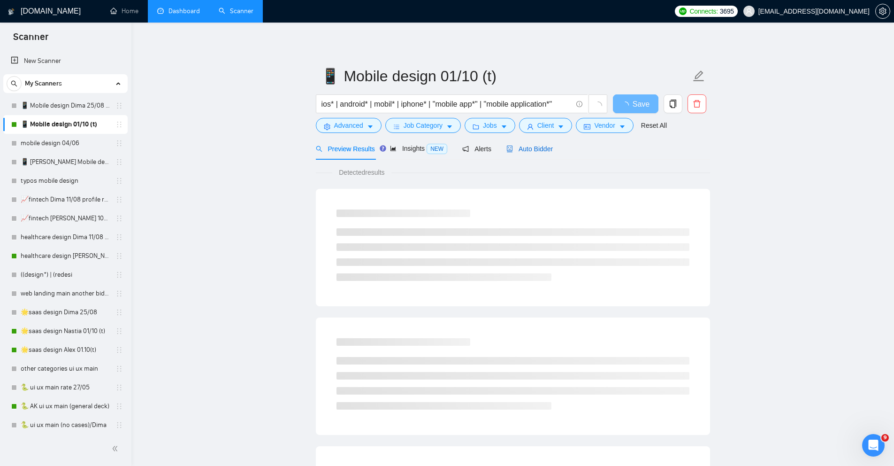
click at [539, 149] on span "Auto Bidder" at bounding box center [529, 149] width 46 height 8
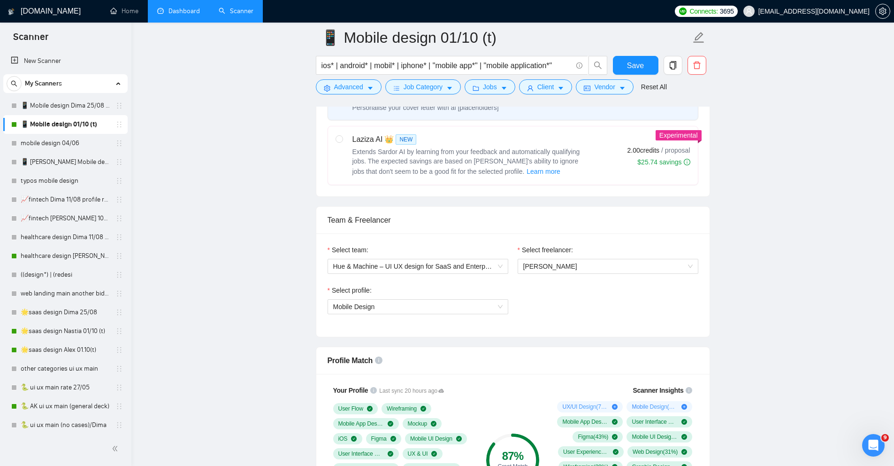
scroll to position [374, 0]
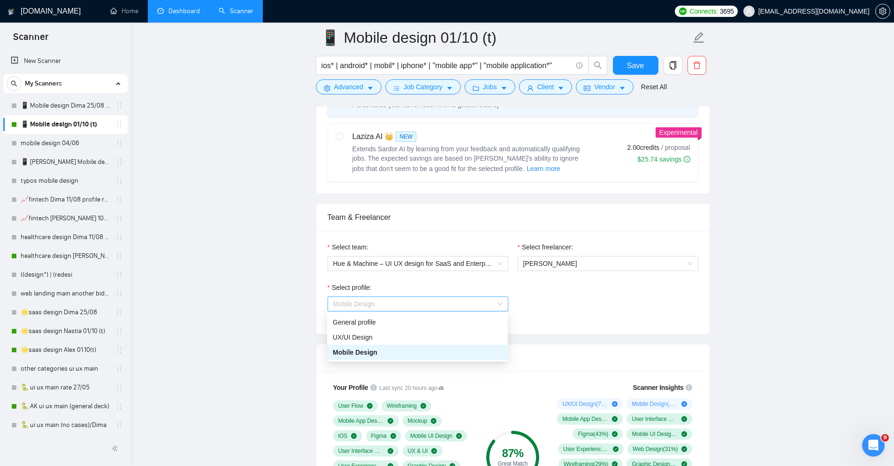
click at [498, 304] on span "Mobile Design" at bounding box center [417, 304] width 169 height 14
click at [184, 12] on link "Dashboard" at bounding box center [178, 11] width 43 height 8
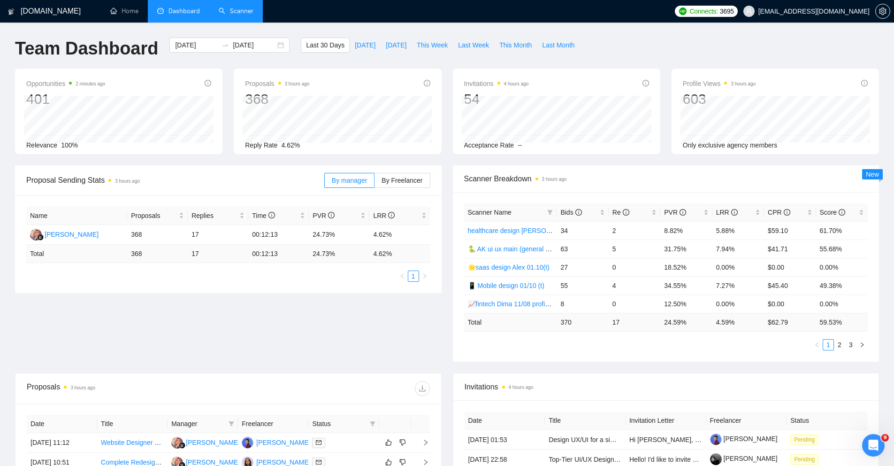
click at [247, 15] on link "Scanner" at bounding box center [236, 11] width 35 height 8
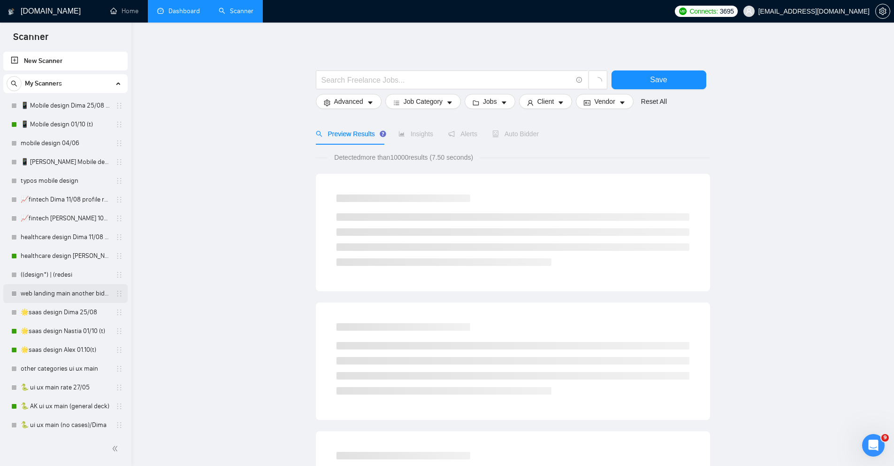
click at [47, 290] on link "web landing main another bid 27/05" at bounding box center [65, 293] width 89 height 19
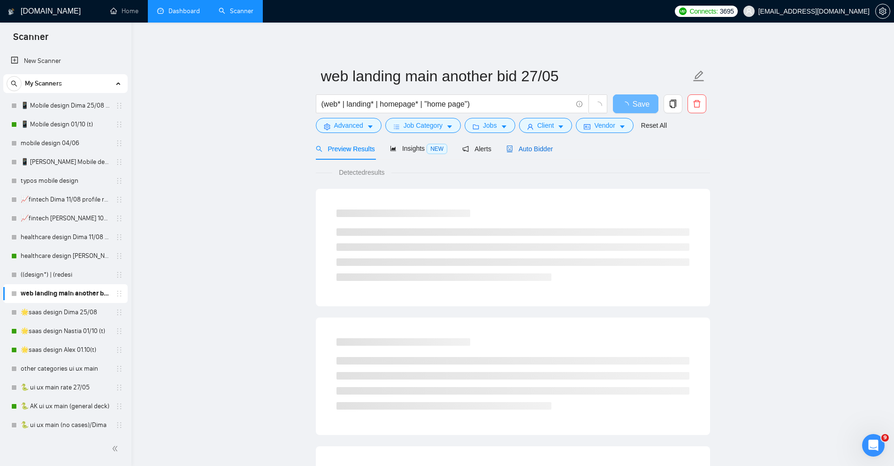
click at [542, 148] on span "Auto Bidder" at bounding box center [529, 149] width 46 height 8
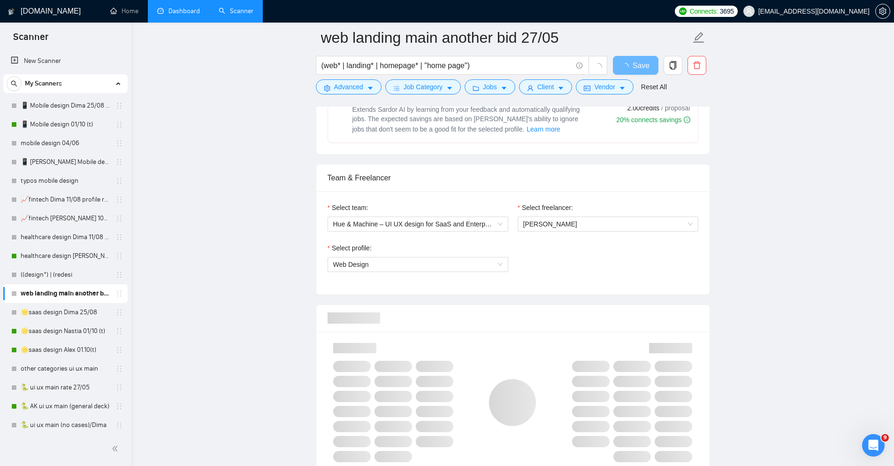
scroll to position [422, 0]
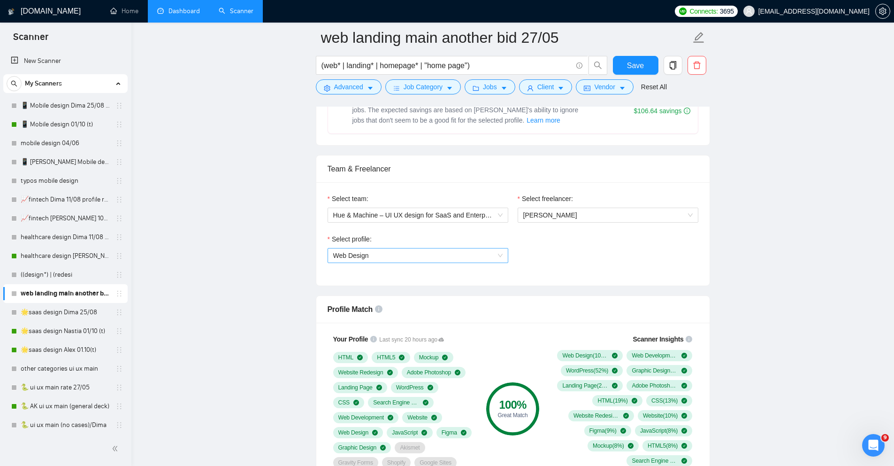
click at [412, 253] on span "Web Design" at bounding box center [417, 255] width 169 height 14
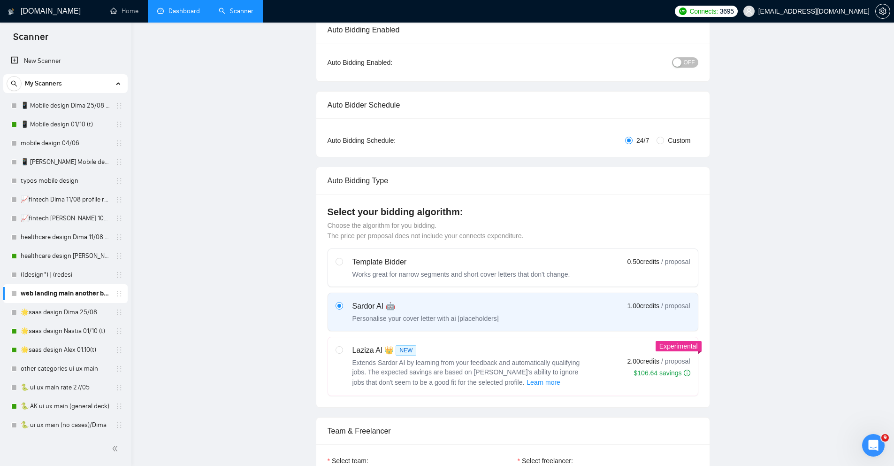
scroll to position [0, 0]
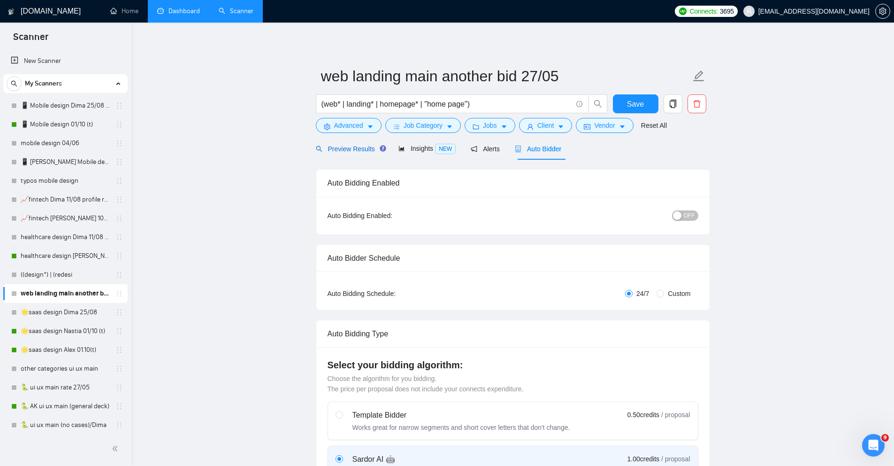
click at [342, 147] on span "Preview Results" at bounding box center [350, 149] width 68 height 8
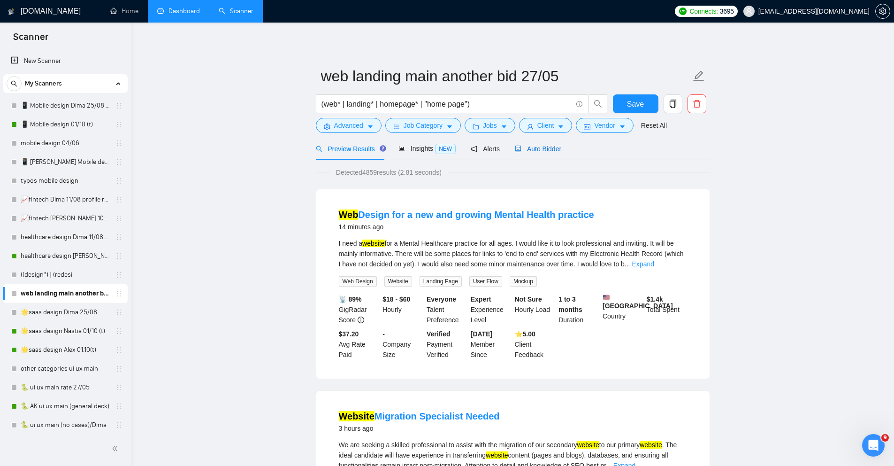
click at [548, 147] on span "Auto Bidder" at bounding box center [538, 149] width 46 height 8
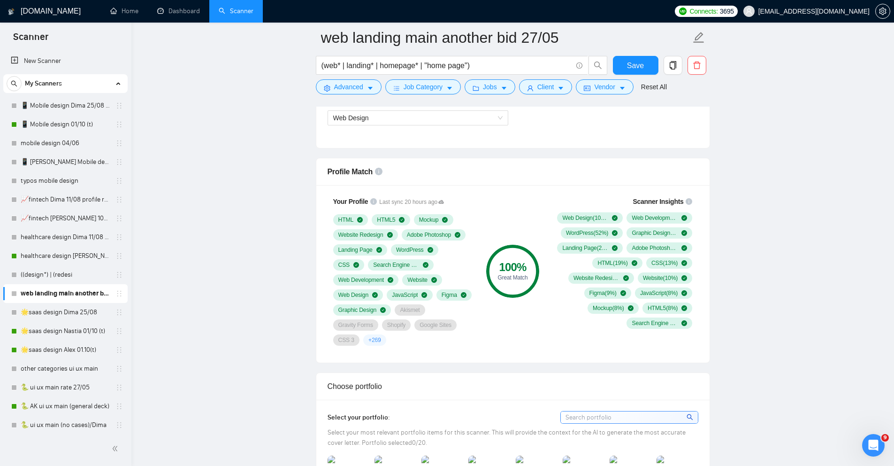
scroll to position [571, 0]
